Goal: Use online tool/utility: Utilize a website feature to perform a specific function

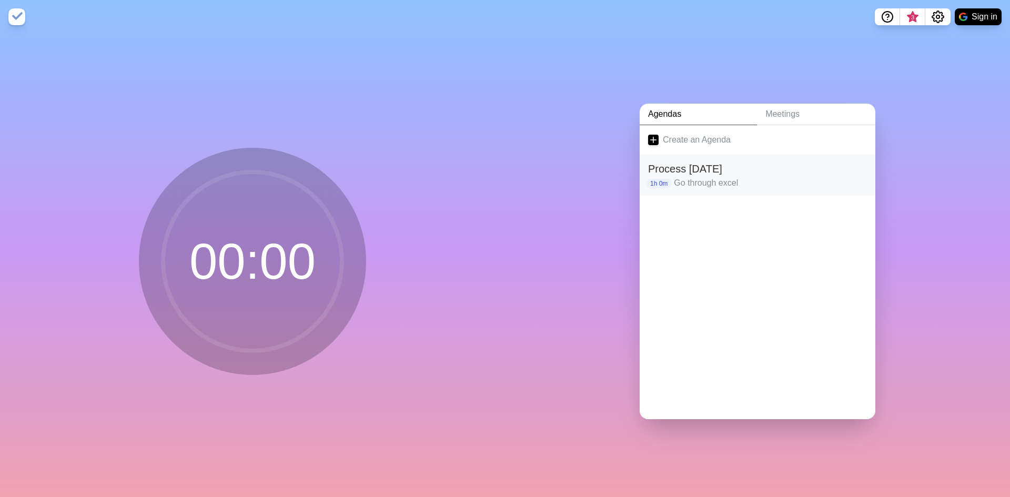
click at [715, 172] on h2 "Process [DATE]" at bounding box center [757, 169] width 219 height 16
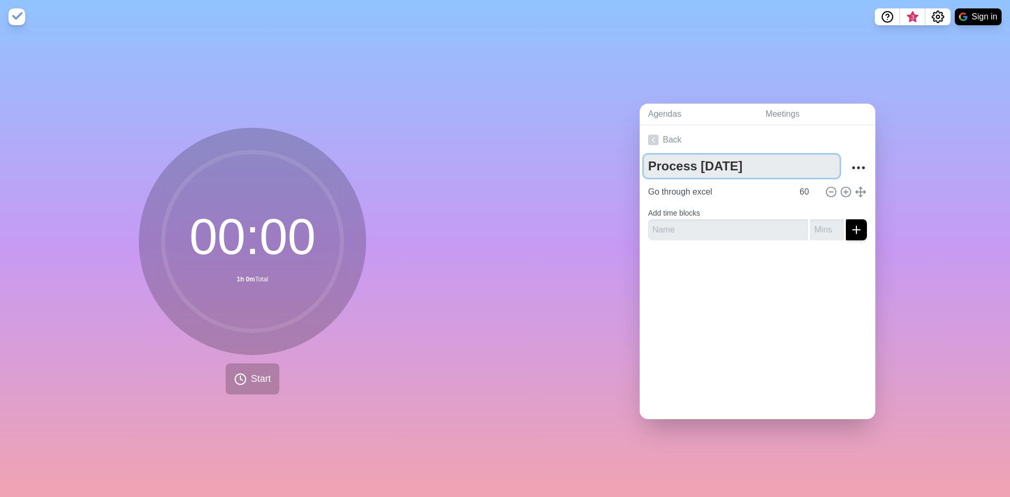
drag, startPoint x: 733, startPoint y: 166, endPoint x: 601, endPoint y: 180, distance: 132.3
click at [601, 180] on div "Agendas Meetings Back Process [DATE] Go through excel 60 Add time blocks" at bounding box center [757, 266] width 505 height 464
type textarea "P"
type textarea "Tasks"
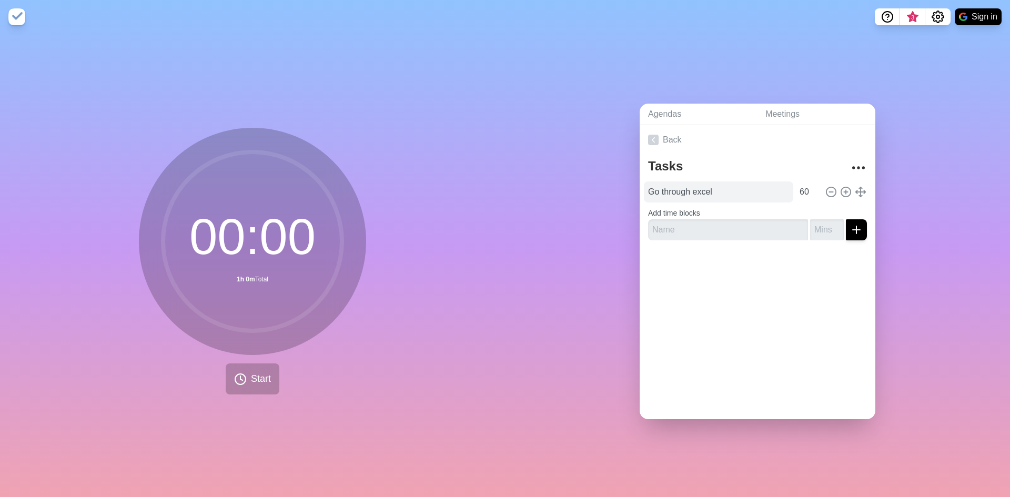
drag, startPoint x: 702, startPoint y: 198, endPoint x: 702, endPoint y: 185, distance: 13.7
click at [701, 195] on div "Tasks Go through excel 60 Add time blocks" at bounding box center [758, 202] width 236 height 94
click at [702, 184] on input "Go through excel" at bounding box center [718, 192] width 149 height 21
drag, startPoint x: 765, startPoint y: 183, endPoint x: 387, endPoint y: 185, distance: 377.8
click at [387, 185] on div "00 : 00 1h 0m Total Start Agendas Meetings Back Tasks Go through excel 60 Add t…" at bounding box center [505, 266] width 1010 height 464
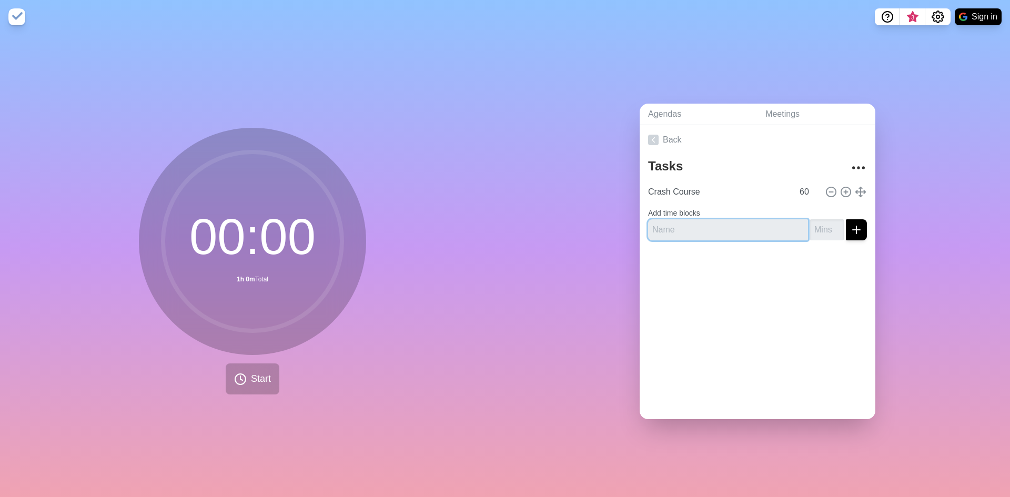
click at [697, 223] on input "text" at bounding box center [728, 229] width 160 height 21
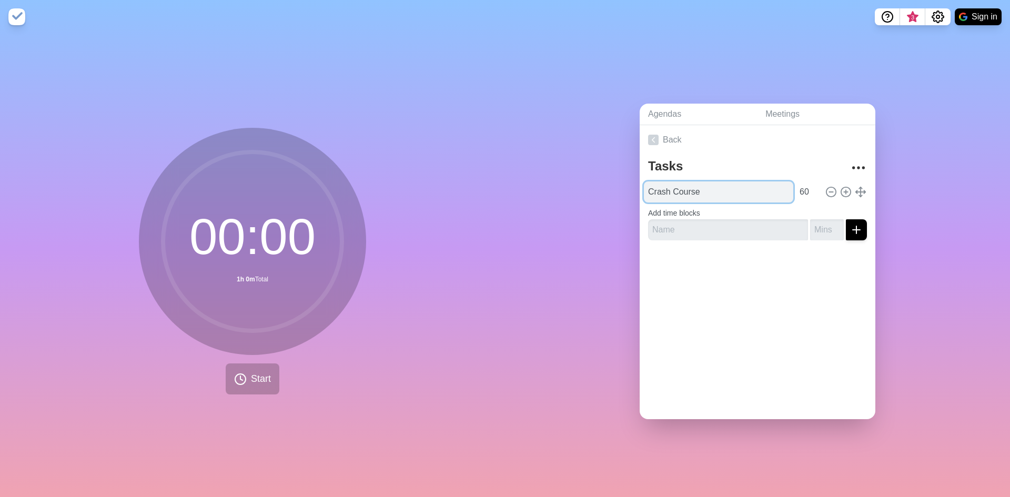
click at [673, 189] on input "Crash Course" at bounding box center [718, 192] width 149 height 21
drag, startPoint x: 665, startPoint y: 187, endPoint x: 650, endPoint y: 192, distance: 15.0
click at [650, 192] on input "Crash Course" at bounding box center [718, 192] width 149 height 21
type input "C# Course"
click at [698, 213] on label "Add time blocks" at bounding box center [674, 213] width 52 height 8
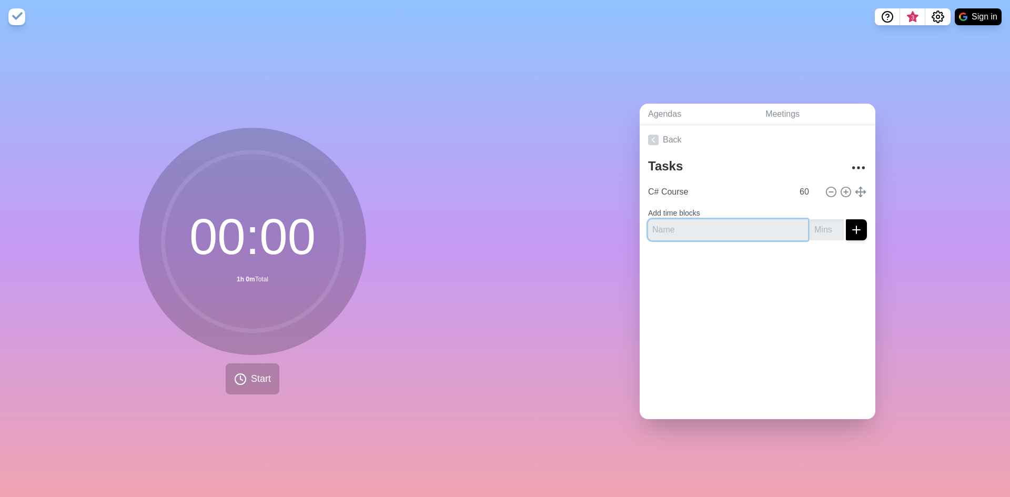
click at [696, 219] on input "text" at bounding box center [728, 229] width 160 height 21
type input "Archive [PERSON_NAME]"
click at [813, 222] on input "number" at bounding box center [827, 229] width 34 height 21
type input "45"
click at [850, 226] on icon "submit" at bounding box center [856, 230] width 13 height 13
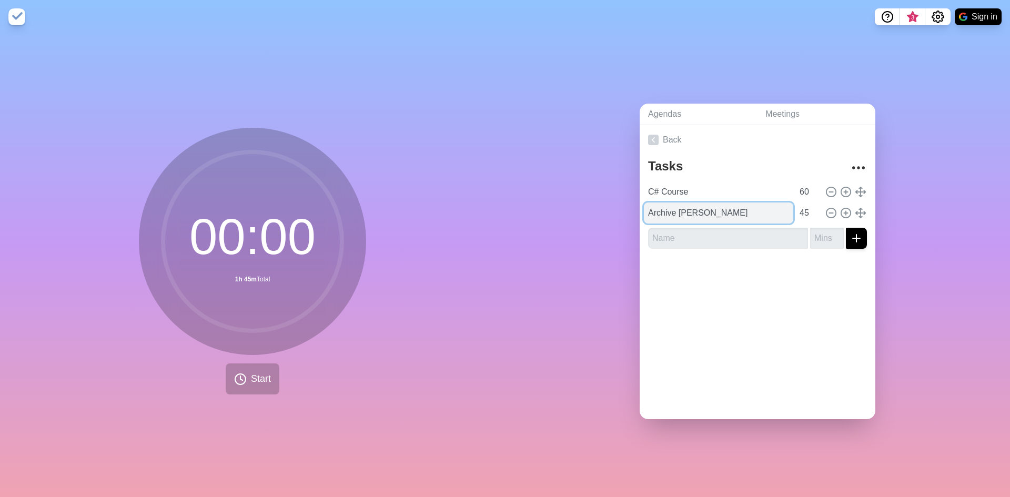
click at [699, 208] on input "Archive [PERSON_NAME]" at bounding box center [718, 213] width 149 height 21
type input "Archive [PERSON_NAME]"
click at [687, 244] on input "text" at bounding box center [728, 238] width 160 height 21
type input "P"
type input "F"
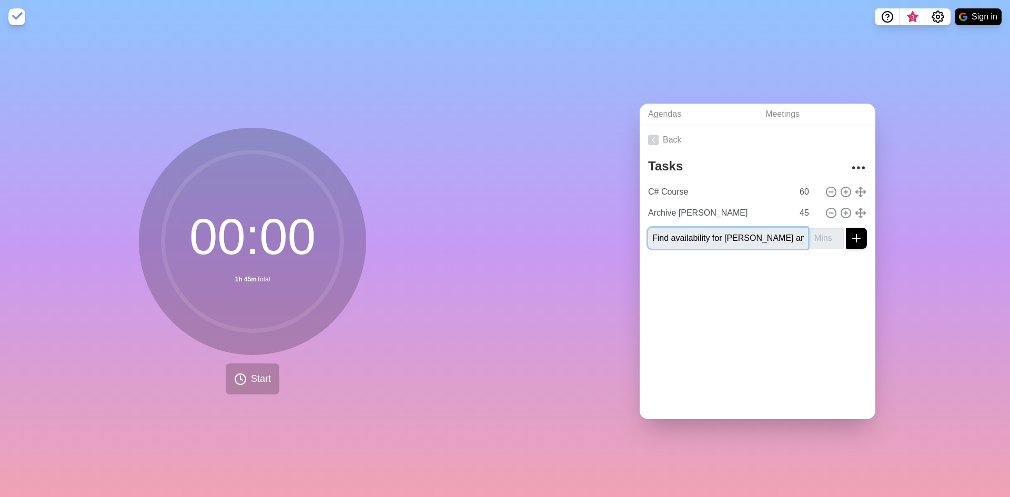
type input "Find availability for [PERSON_NAME] and [PERSON_NAME]"
click at [846, 228] on button "submit" at bounding box center [856, 238] width 21 height 21
type input "25"
click at [846, 228] on button "submit" at bounding box center [856, 238] width 21 height 21
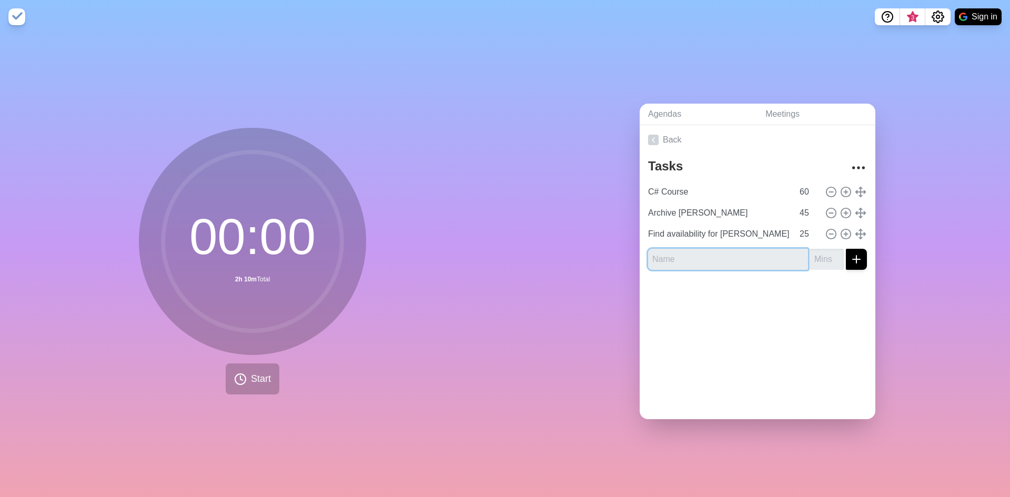
click at [661, 249] on input "text" at bounding box center [728, 259] width 160 height 21
click at [664, 253] on input "text" at bounding box center [728, 259] width 160 height 21
type input "Plan for next week"
type input "-1"
click at [824, 259] on input "-1" at bounding box center [827, 259] width 34 height 21
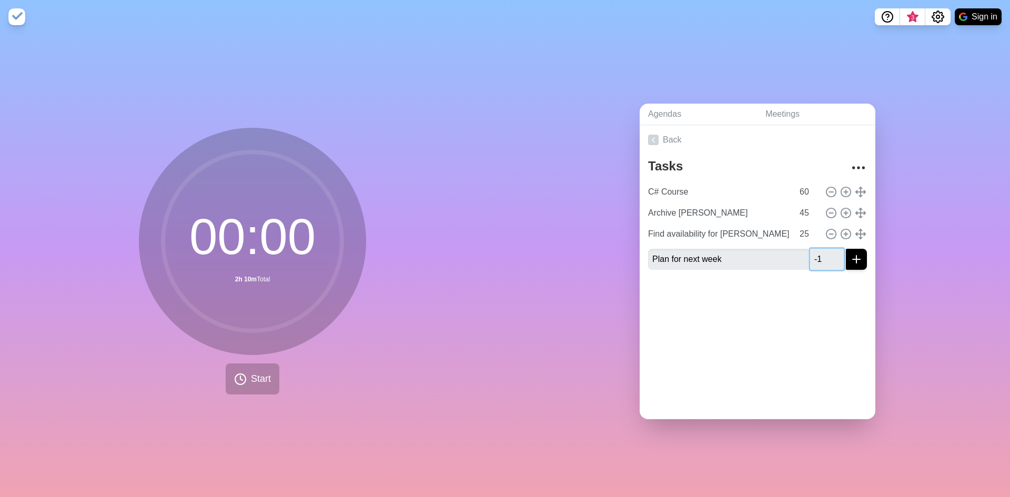
click at [816, 249] on input "-1" at bounding box center [827, 259] width 34 height 21
type input "15"
click at [846, 249] on button "submit" at bounding box center [856, 259] width 21 height 21
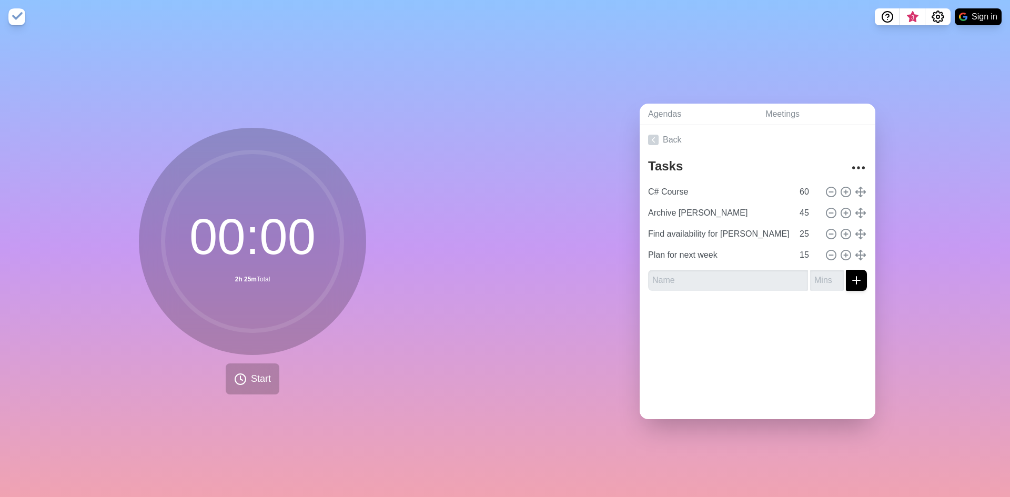
click at [895, 232] on div "Agendas Meetings Back Tasks C# Course 60 Archive [PERSON_NAME] 45 Find availabi…" at bounding box center [757, 266] width 505 height 464
